Goal: Task Accomplishment & Management: Complete application form

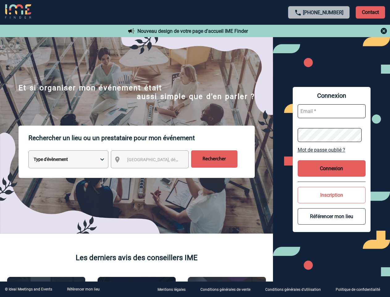
click at [195, 148] on p "Rechercher un lieu ou un prestataire pour mon événement" at bounding box center [141, 137] width 226 height 25
click at [370, 12] on p "Contact" at bounding box center [370, 12] width 29 height 12
click at [319, 31] on div at bounding box center [319, 30] width 137 height 7
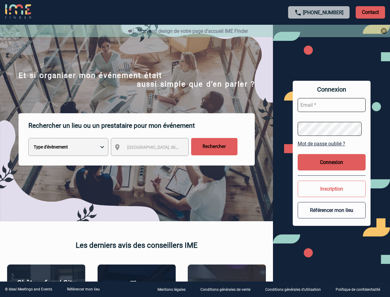
click at [155, 160] on div at bounding box center [195, 148] width 390 height 297
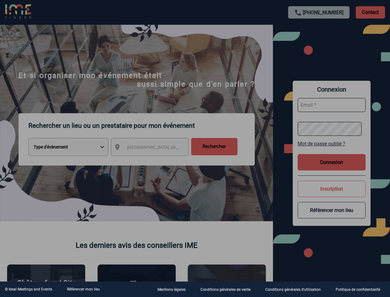
click at [332, 149] on div at bounding box center [195, 148] width 390 height 297
click at [332, 168] on div at bounding box center [195, 148] width 390 height 297
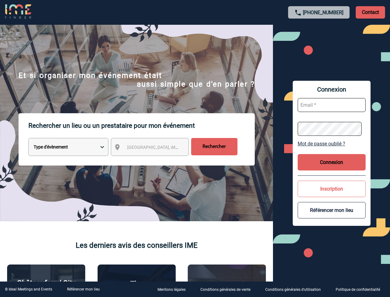
click at [332, 195] on button "Inscription" at bounding box center [332, 188] width 68 height 16
click at [332, 216] on button "Référencer mon lieu" at bounding box center [332, 210] width 68 height 16
click at [83, 289] on link "Référencer mon lieu" at bounding box center [83, 289] width 33 height 4
